Goal: Information Seeking & Learning: Learn about a topic

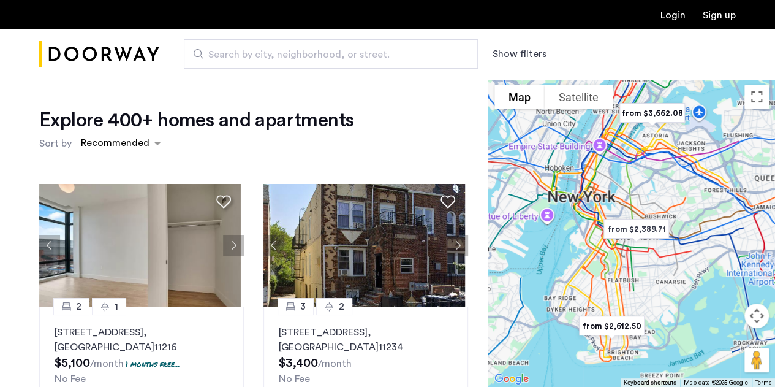
click at [336, 53] on span "Search by city, neighborhood, or street." at bounding box center [325, 54] width 235 height 15
click at [336, 53] on input "Search by city, neighborhood, or street." at bounding box center [331, 53] width 294 height 29
click at [517, 53] on button "Show filters" at bounding box center [520, 54] width 54 height 15
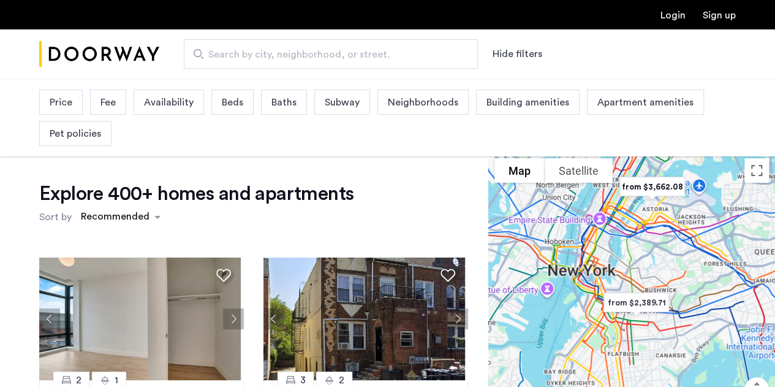
click at [411, 101] on span "Neighborhoods" at bounding box center [423, 102] width 70 height 15
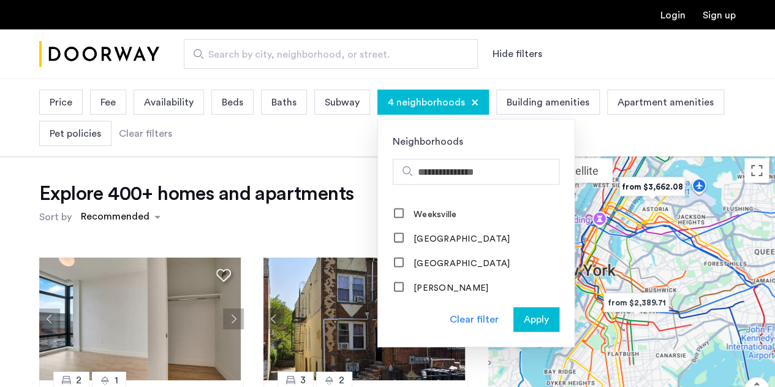
scroll to position [1422, 0]
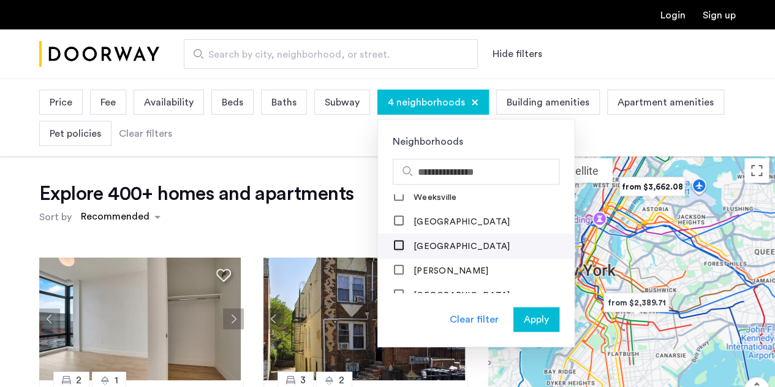
click at [399, 240] on div at bounding box center [399, 246] width 11 height 12
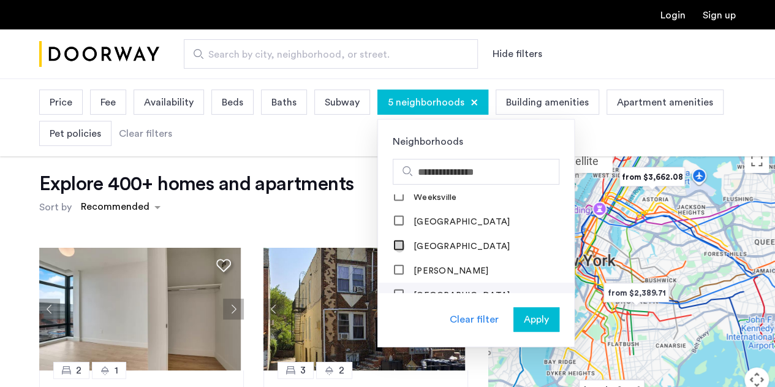
scroll to position [48, 0]
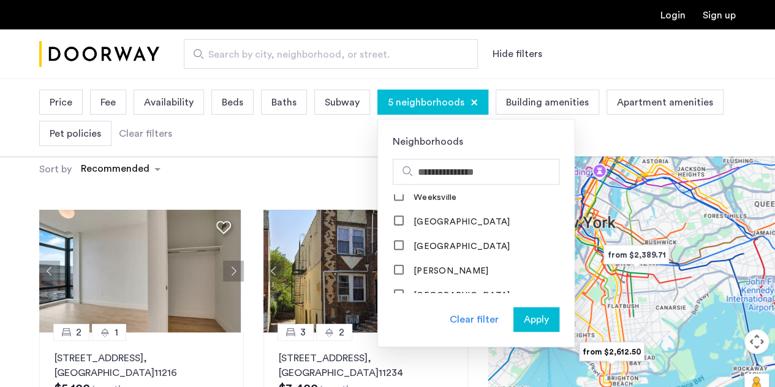
click at [525, 319] on span "Apply" at bounding box center [536, 319] width 25 height 15
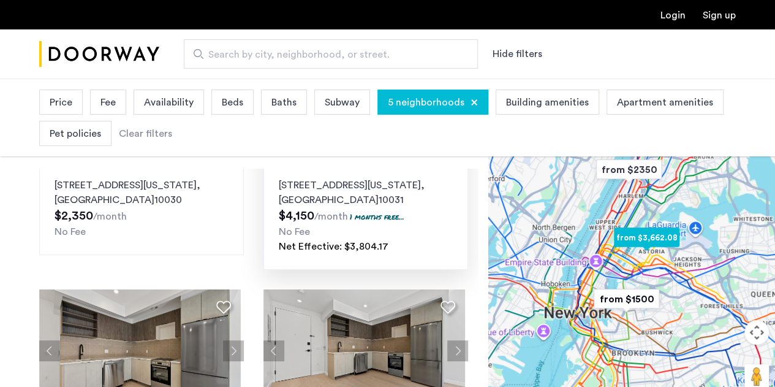
scroll to position [148, 0]
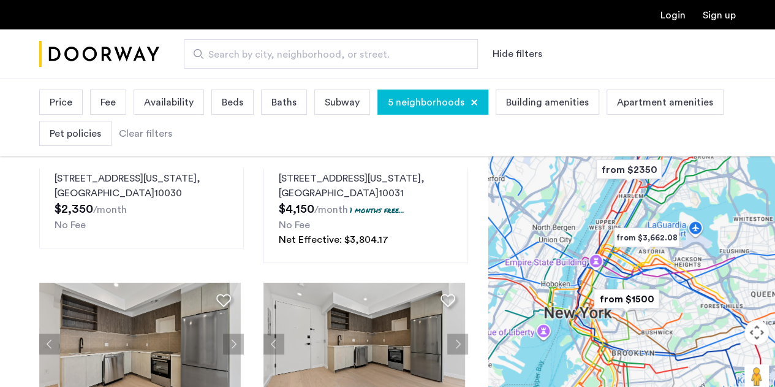
click at [70, 101] on span "Price" at bounding box center [61, 102] width 23 height 15
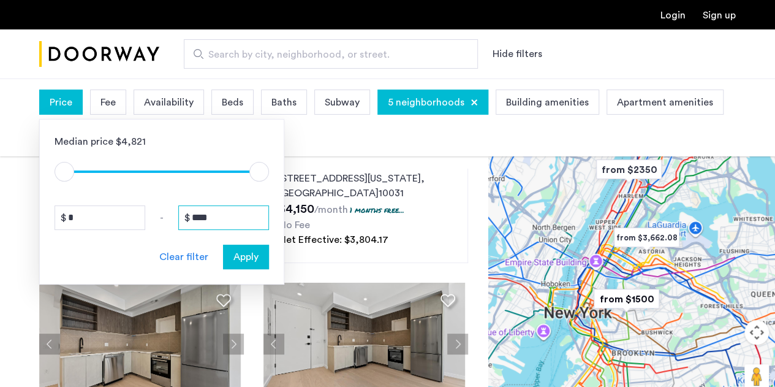
drag, startPoint x: 234, startPoint y: 221, endPoint x: 152, endPoint y: 203, distance: 84.1
click at [152, 203] on div "Median price $4,821 $1 $8000 $1 $8000 * - **** Clear filter Apply" at bounding box center [161, 201] width 245 height 165
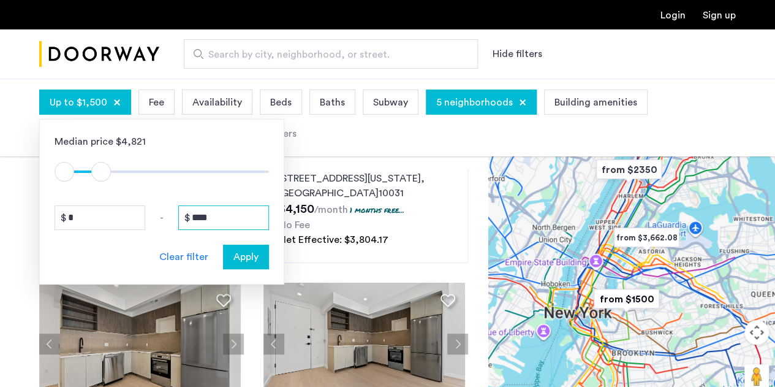
type input "****"
click at [246, 259] on span "Apply" at bounding box center [245, 256] width 25 height 15
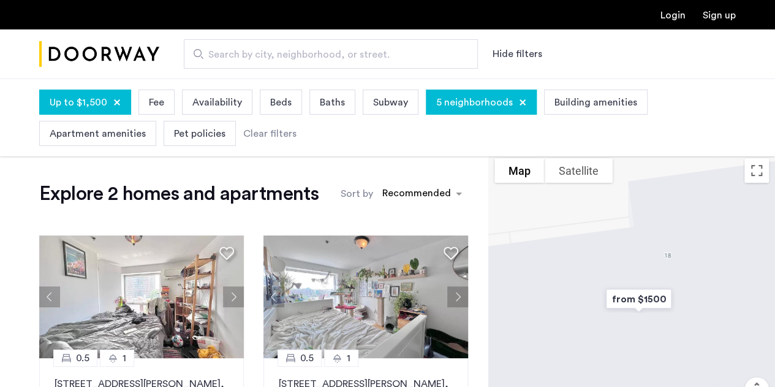
click at [468, 111] on div "5 neighborhoods" at bounding box center [481, 101] width 111 height 25
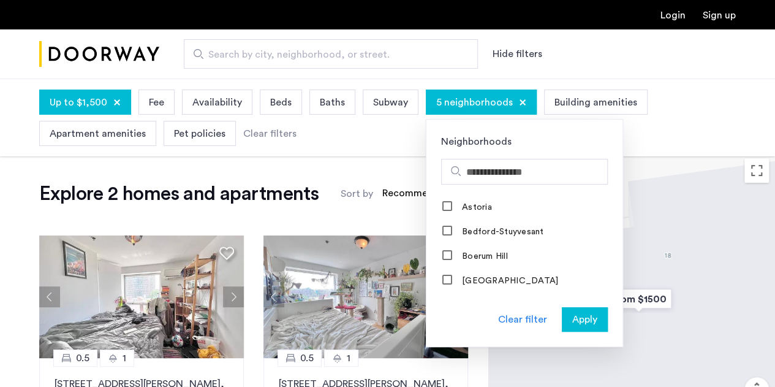
click at [531, 322] on div "Clear filter" at bounding box center [522, 319] width 49 height 15
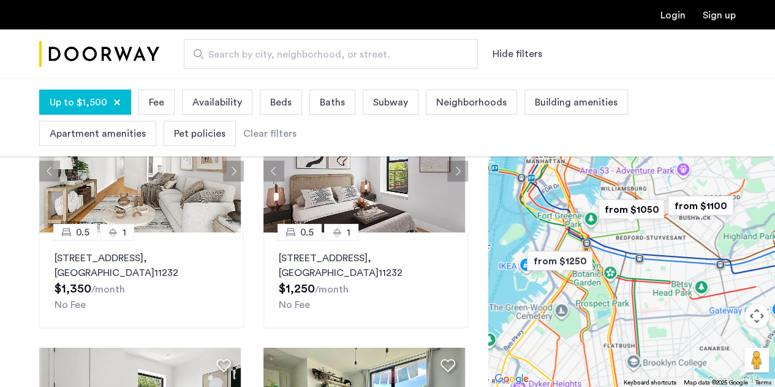
scroll to position [126, 0]
click at [651, 208] on img "from $1050" at bounding box center [631, 209] width 85 height 37
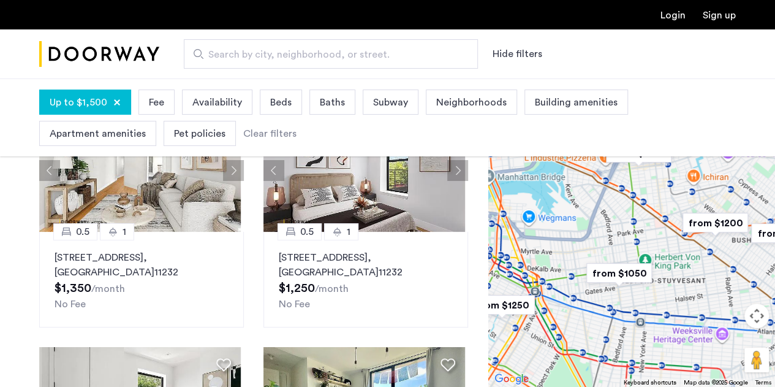
click at [612, 278] on img "from $1050" at bounding box center [619, 272] width 85 height 37
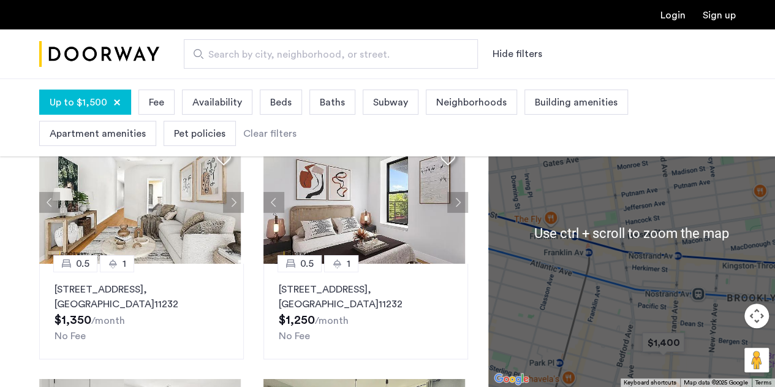
scroll to position [92, 0]
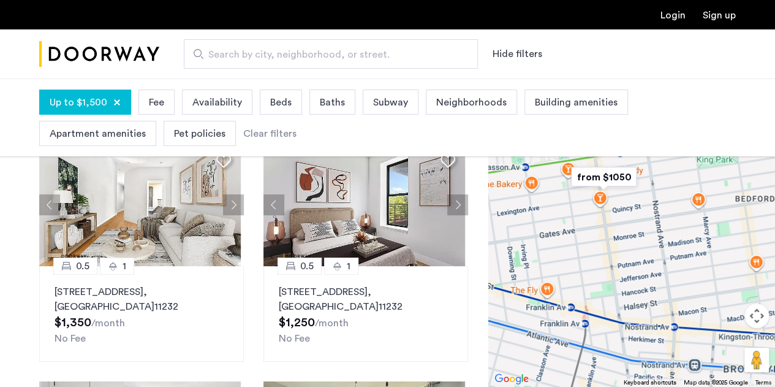
drag, startPoint x: 625, startPoint y: 231, endPoint x: 620, endPoint y: 332, distance: 100.6
click at [620, 332] on div "To navigate, press the arrow keys." at bounding box center [631, 232] width 287 height 308
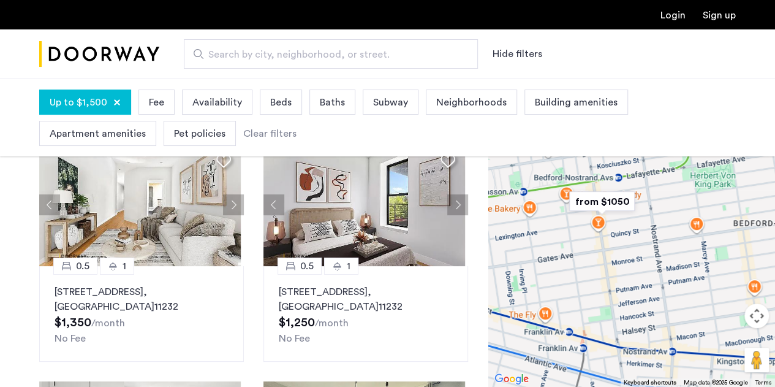
click at [594, 205] on img "from $1050" at bounding box center [601, 201] width 85 height 37
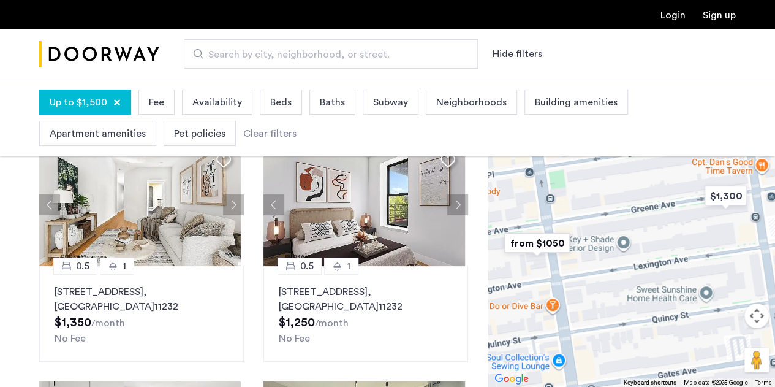
click at [553, 249] on img "from $1050" at bounding box center [537, 242] width 85 height 37
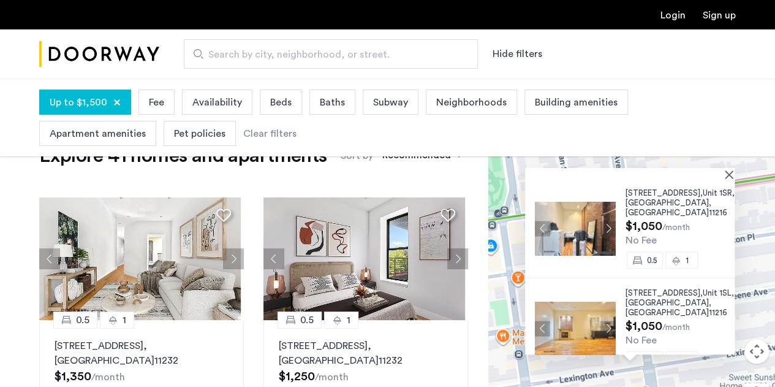
scroll to position [37, 0]
click at [664, 194] on span "1088 Bedford Avenue," at bounding box center [664, 193] width 77 height 8
click at [732, 176] on button "Close" at bounding box center [731, 174] width 9 height 9
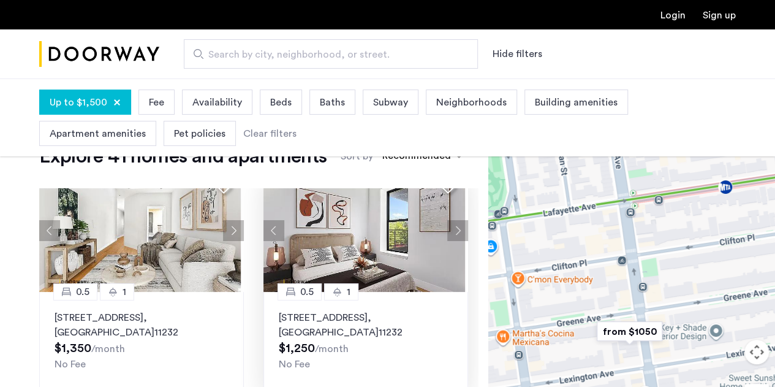
scroll to position [25, 0]
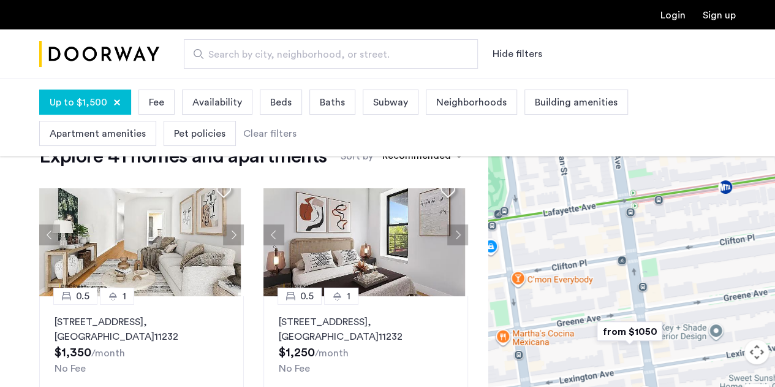
click at [668, 289] on div "To navigate, press the arrow keys." at bounding box center [631, 269] width 287 height 308
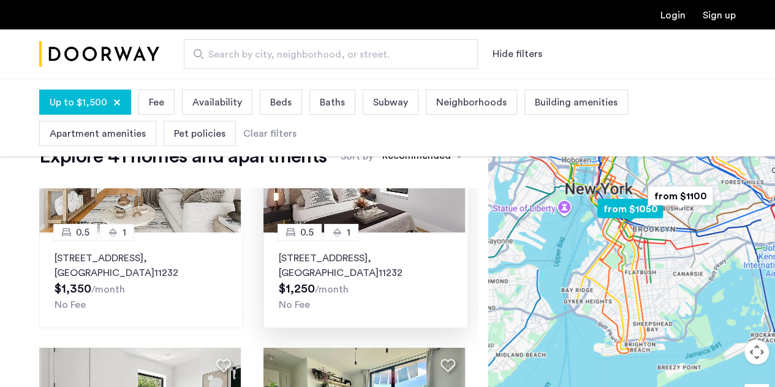
scroll to position [89, 0]
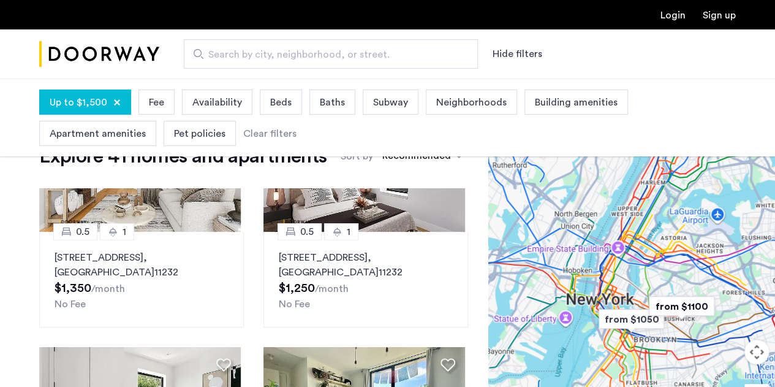
drag, startPoint x: 593, startPoint y: 279, endPoint x: 594, endPoint y: 393, distance: 114.0
click at [594, 349] on html "Login Sign up Search by city, neighborhood, or street. Hide filters Up to $1,50…" at bounding box center [387, 156] width 775 height 387
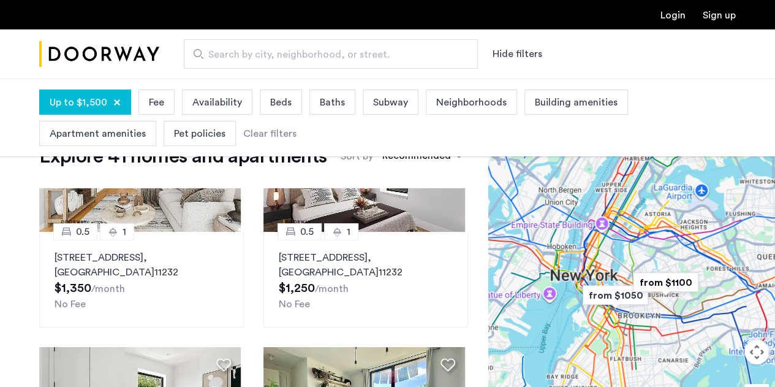
drag, startPoint x: 638, startPoint y: 236, endPoint x: 621, endPoint y: 208, distance: 32.7
click at [621, 208] on div at bounding box center [631, 269] width 287 height 308
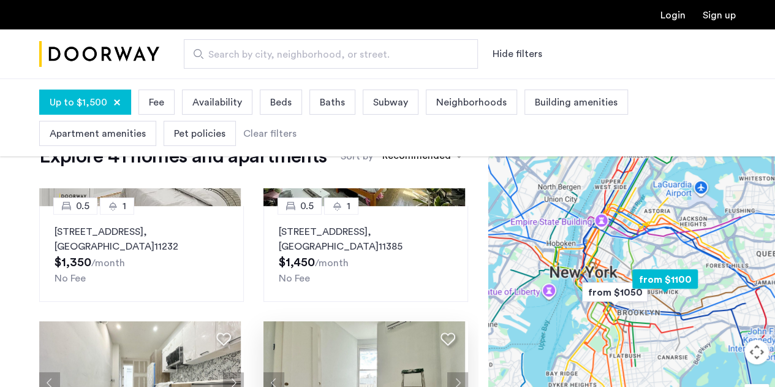
scroll to position [353, 0]
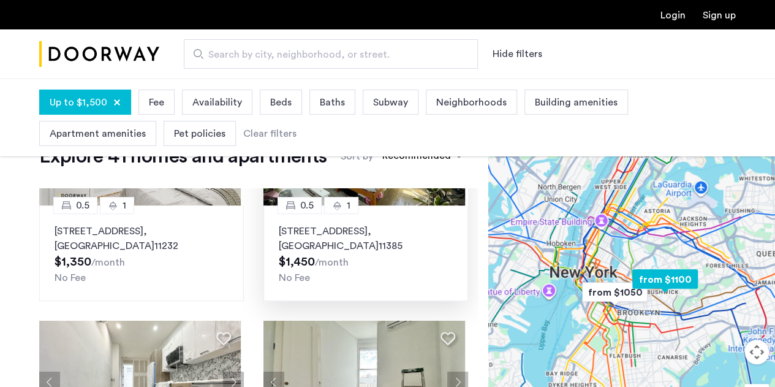
click at [332, 241] on p "961 Seneca Avenue, Unit 1FBM, Queens , NY 11385" at bounding box center [366, 238] width 174 height 29
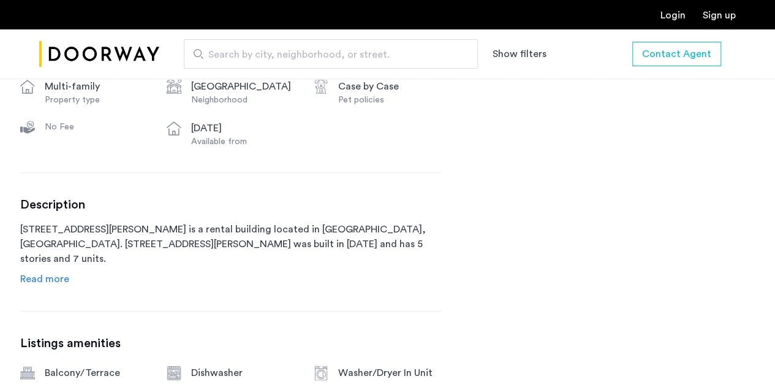
scroll to position [515, 0]
click at [50, 276] on span "Read more" at bounding box center [44, 278] width 49 height 10
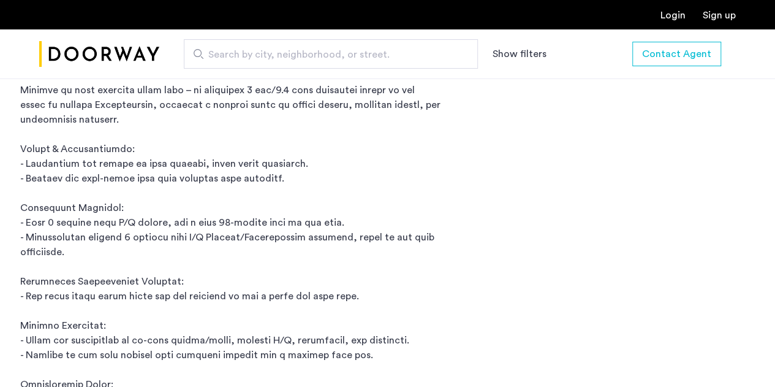
scroll to position [742, 0]
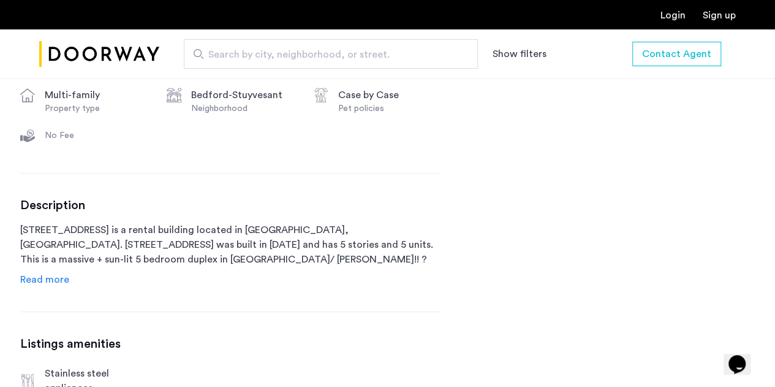
scroll to position [507, 0]
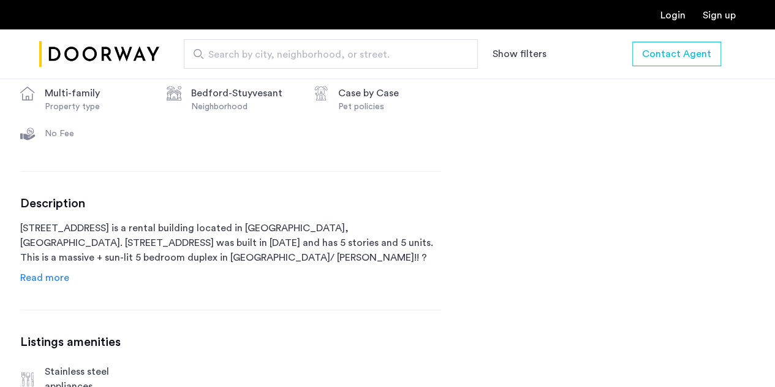
click at [63, 278] on span "Read more" at bounding box center [44, 278] width 49 height 10
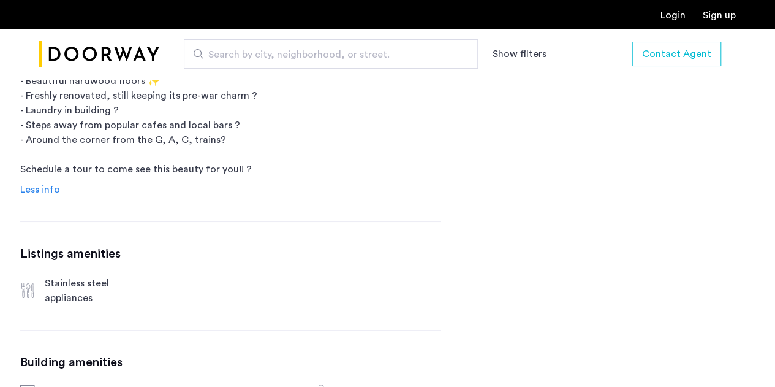
scroll to position [729, 0]
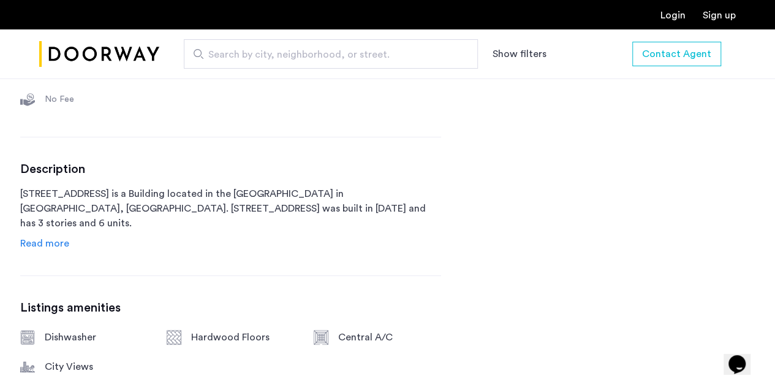
scroll to position [543, 0]
click at [67, 240] on div "Description 961 Seneca Avenue is a Building located in the Ridgewood neighborho…" at bounding box center [230, 205] width 421 height 89
click at [51, 243] on span "Read more" at bounding box center [44, 242] width 49 height 10
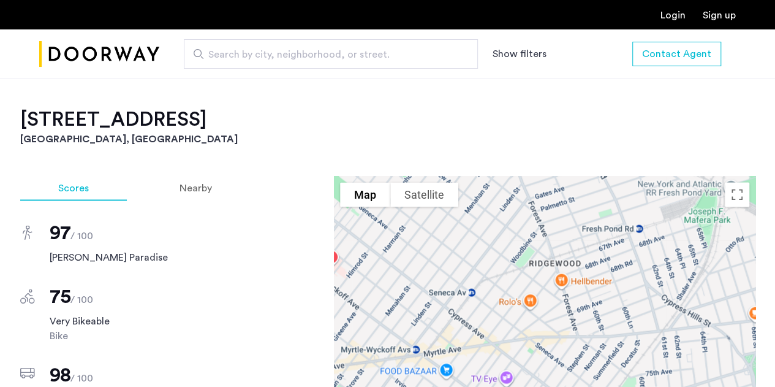
scroll to position [964, 0]
